Goal: Task Accomplishment & Management: Manage account settings

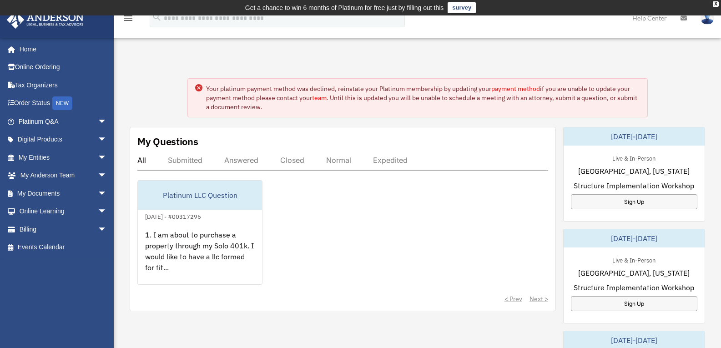
click at [517, 89] on link "payment method" at bounding box center [515, 89] width 49 height 8
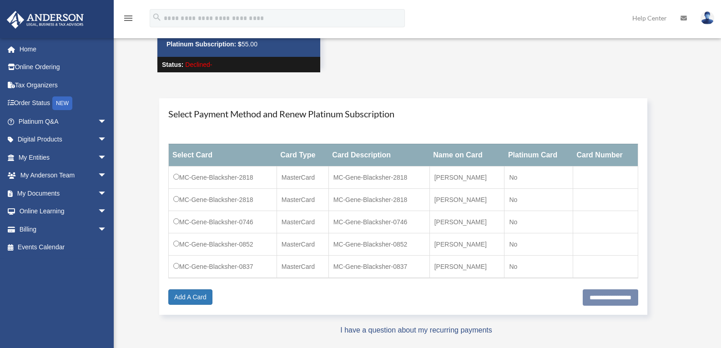
scroll to position [45, 0]
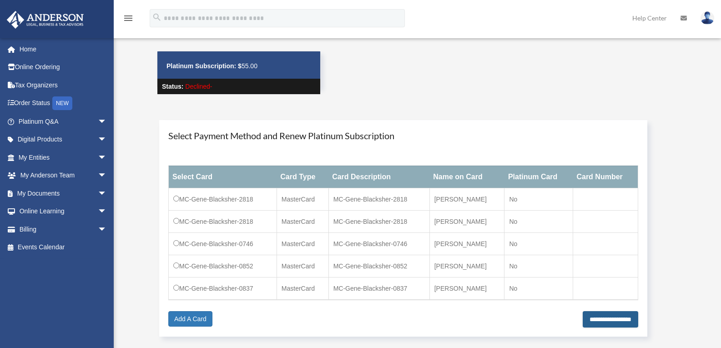
click at [584, 321] on input "**********" at bounding box center [610, 319] width 55 height 16
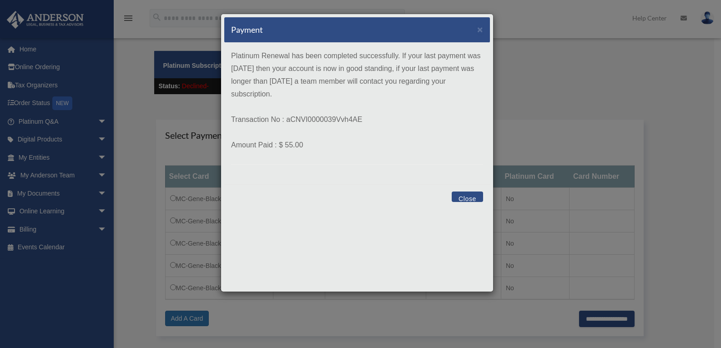
click at [459, 197] on button "Close" at bounding box center [467, 196] width 31 height 10
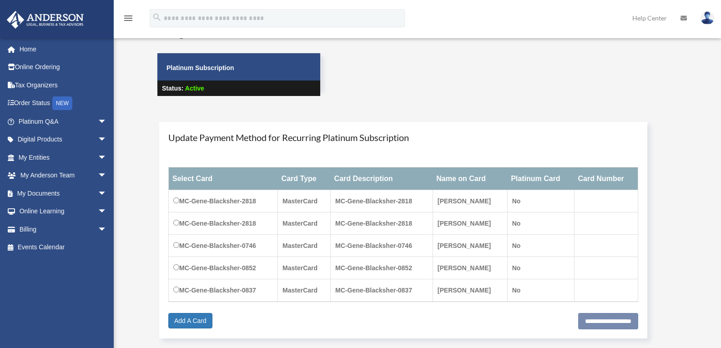
scroll to position [45, 0]
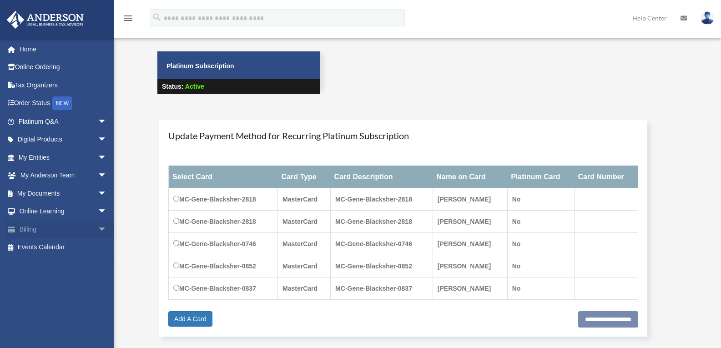
click at [98, 228] on span "arrow_drop_down" at bounding box center [107, 229] width 18 height 19
click at [62, 245] on link "$ Open Invoices" at bounding box center [67, 247] width 108 height 19
